Goal: Transaction & Acquisition: Subscribe to service/newsletter

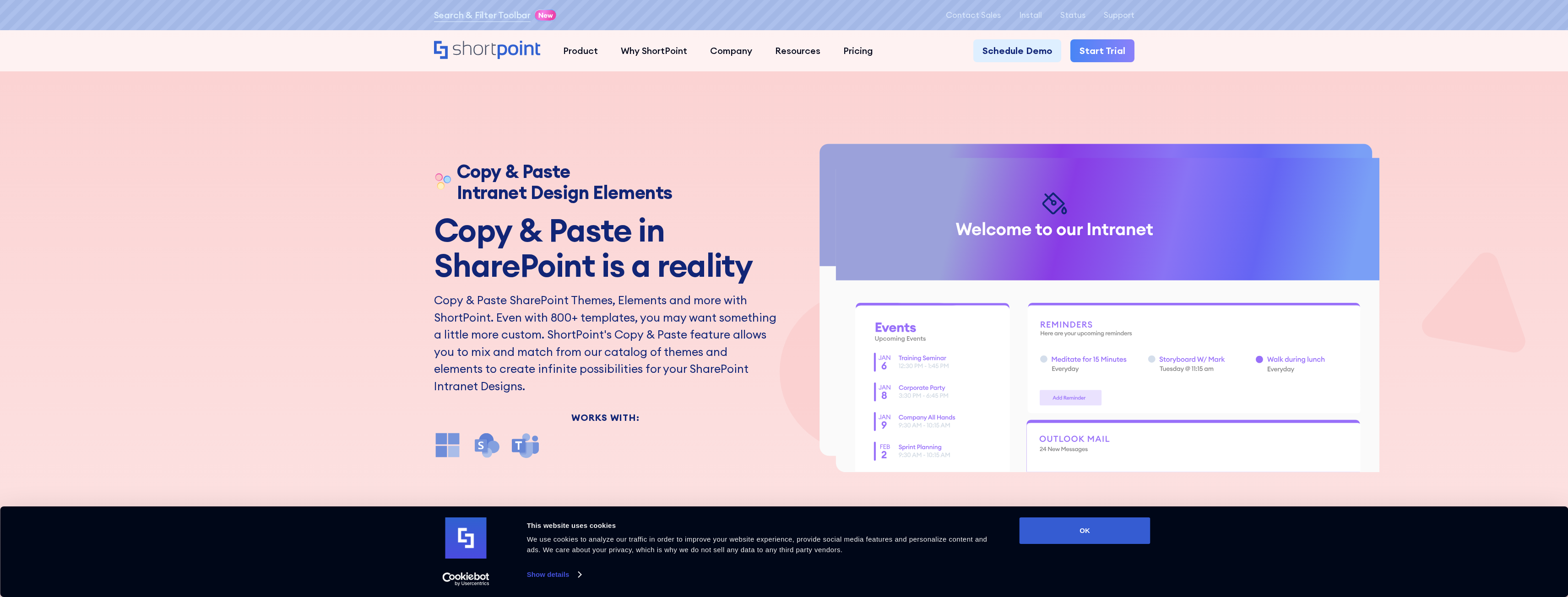
click at [1087, 318] on icon "ShortPoint Copy & Paste Animation" at bounding box center [1076, 307] width 135 height 25
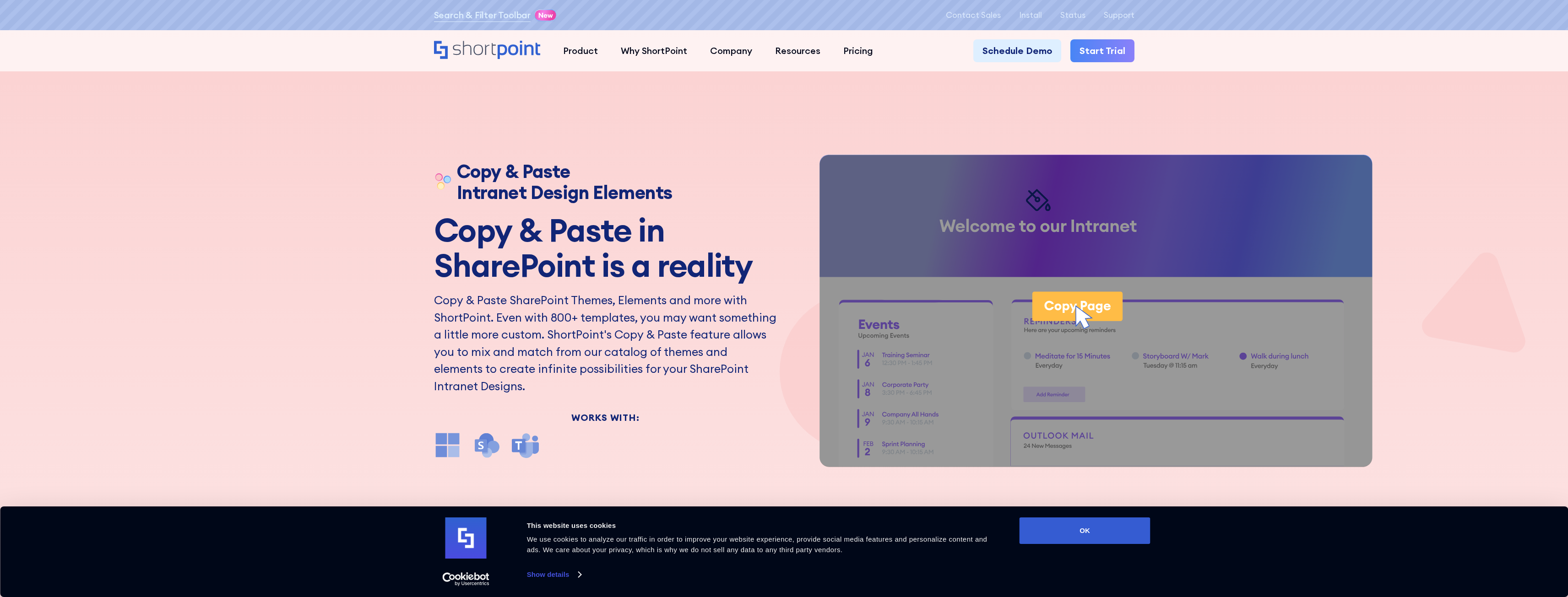
click at [1078, 302] on icon "ShortPoint Copy & Paste Animation" at bounding box center [1076, 307] width 90 height 29
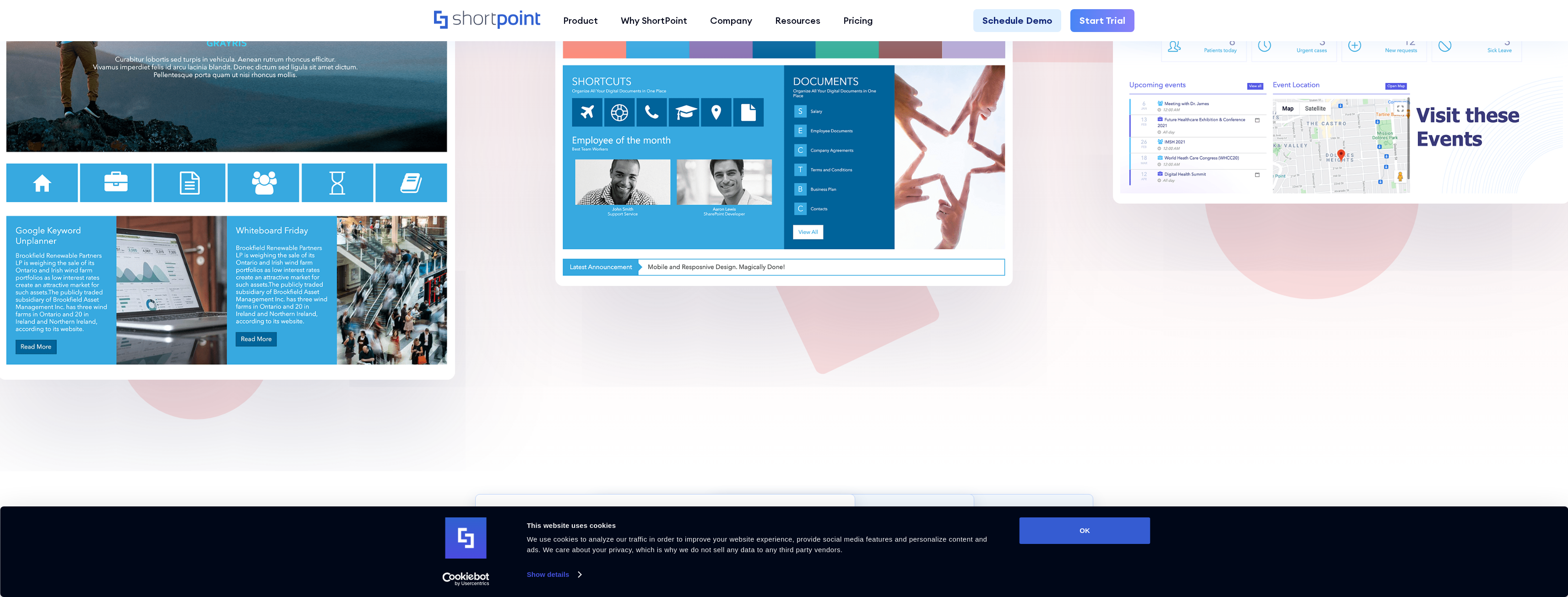
scroll to position [1144, 0]
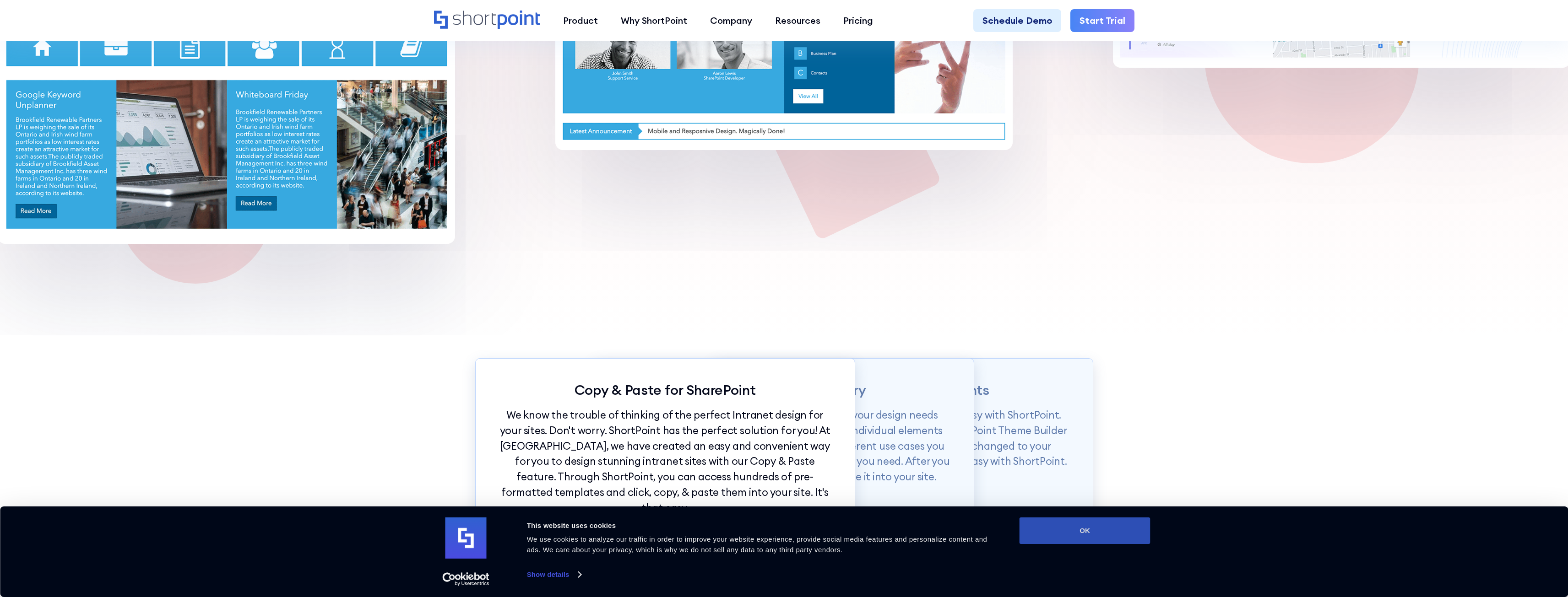
click at [1087, 536] on button "OK" at bounding box center [1084, 531] width 131 height 26
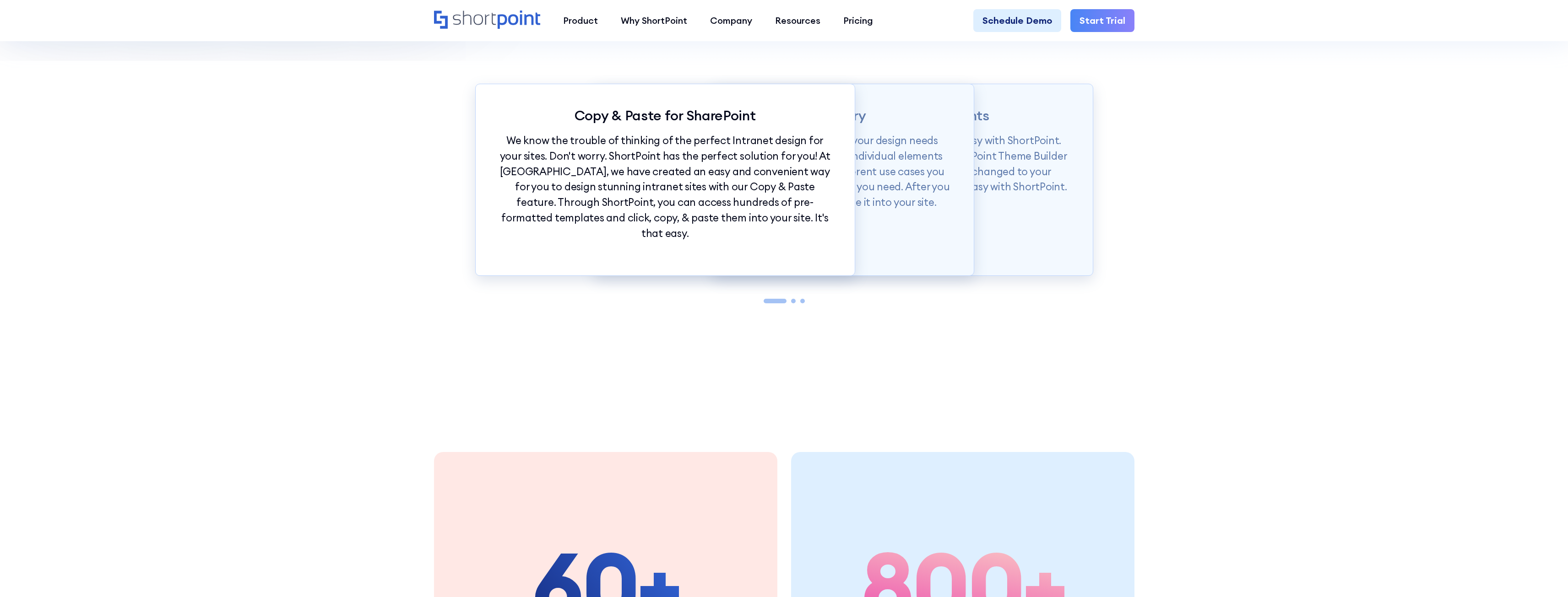
scroll to position [0, 0]
click at [732, 216] on p "We know the trouble of thinking of the perfect Intranet design for your sites. …" at bounding box center [664, 186] width 333 height 108
click at [1100, 19] on link "Start Trial" at bounding box center [1102, 20] width 64 height 23
